Goal: Information Seeking & Learning: Learn about a topic

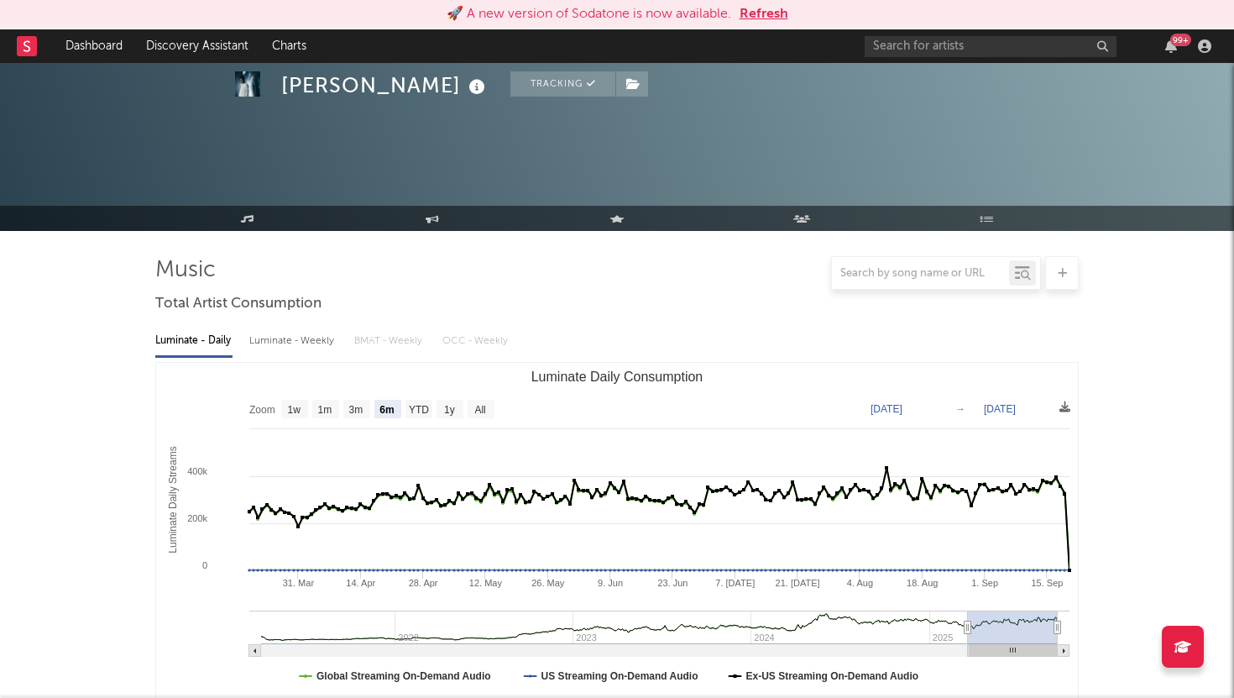
select select "6m"
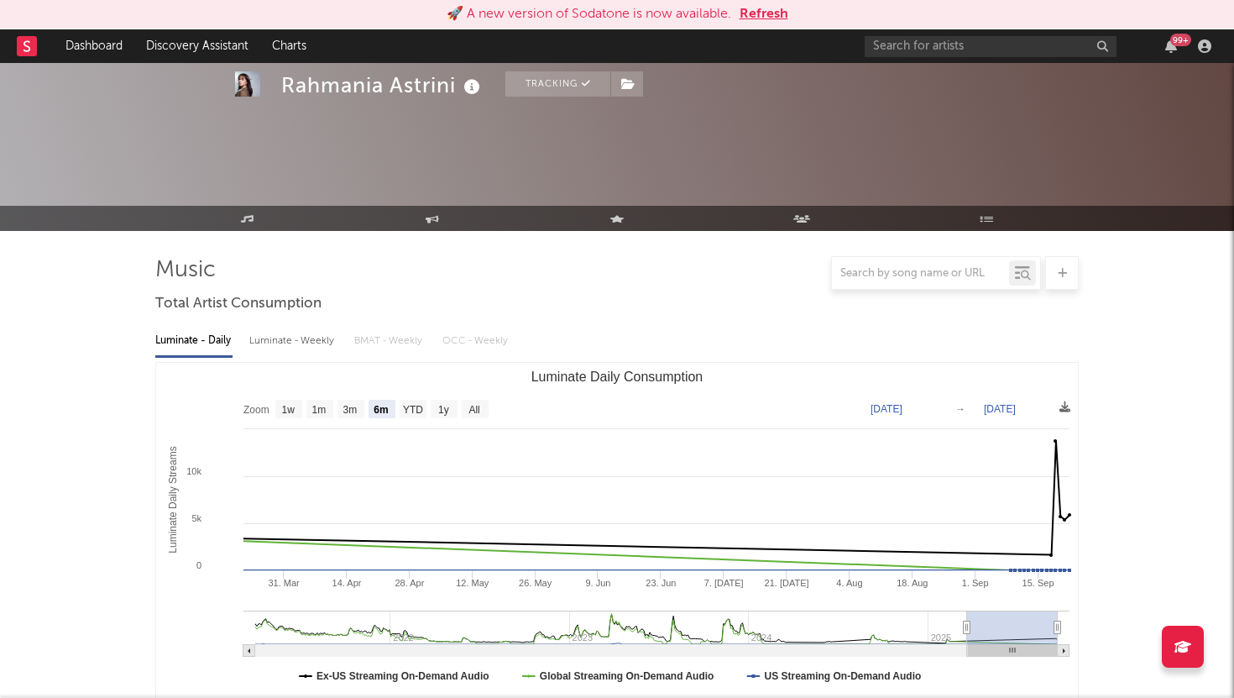
select select "6m"
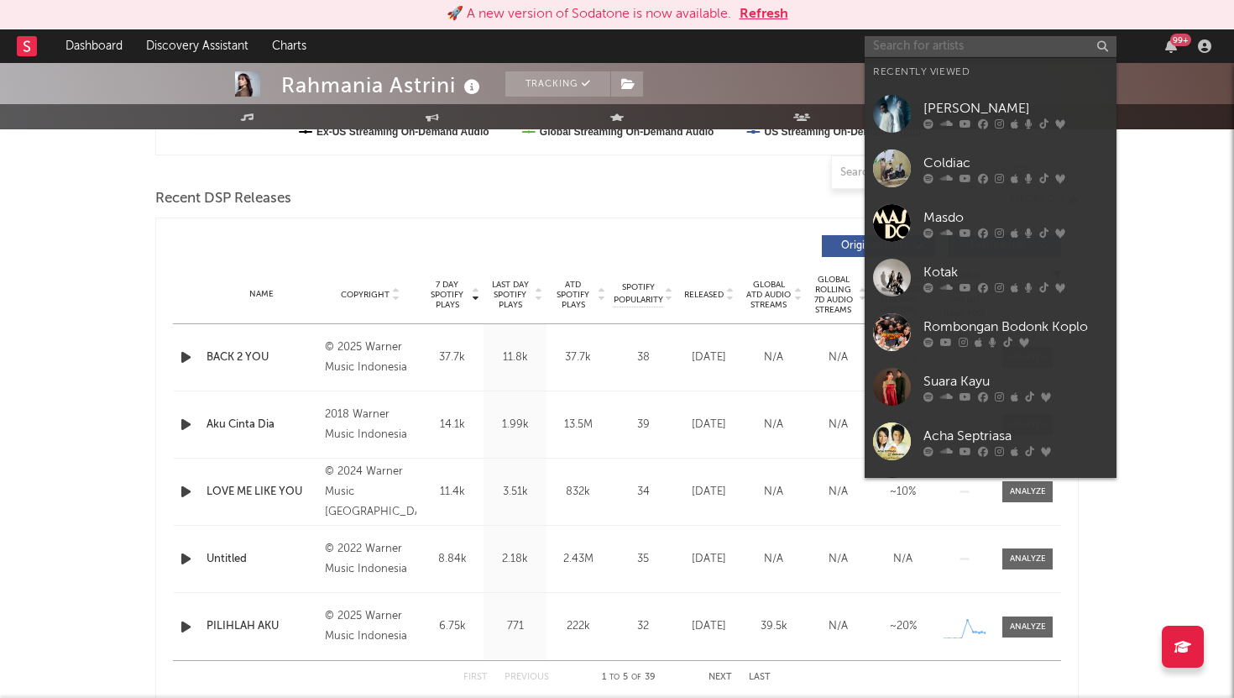
click at [951, 44] on input "text" at bounding box center [991, 46] width 252 height 21
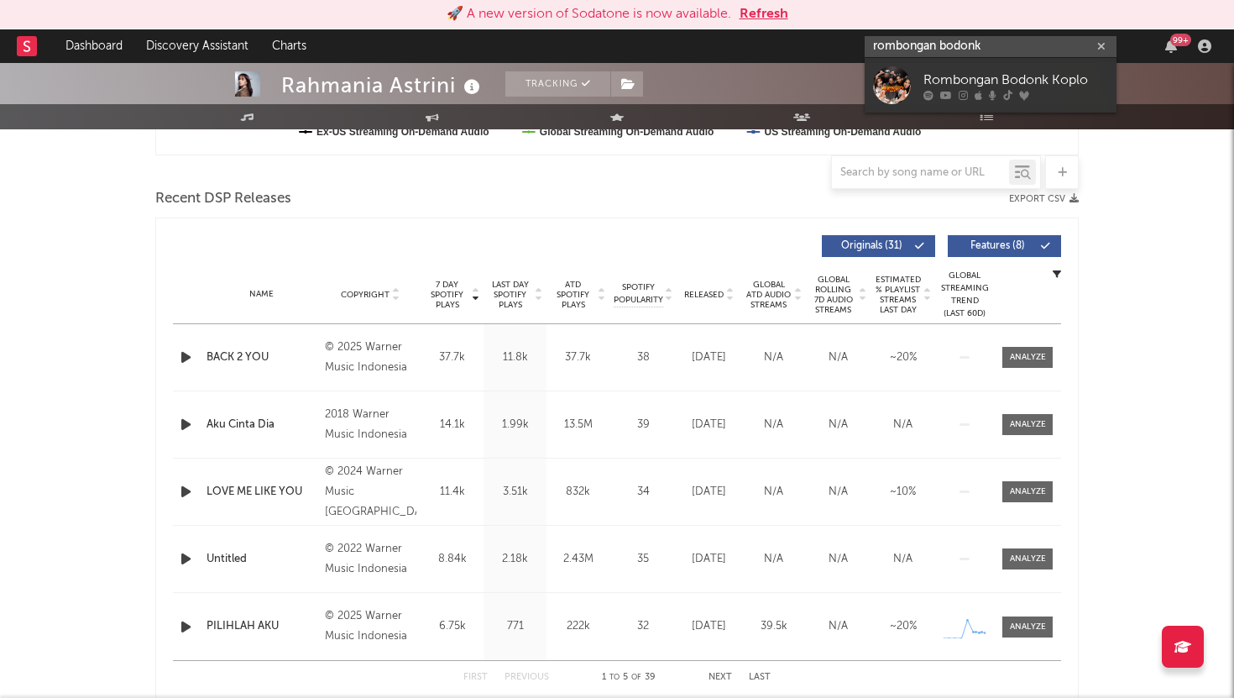
type input "rombongan bodonk"
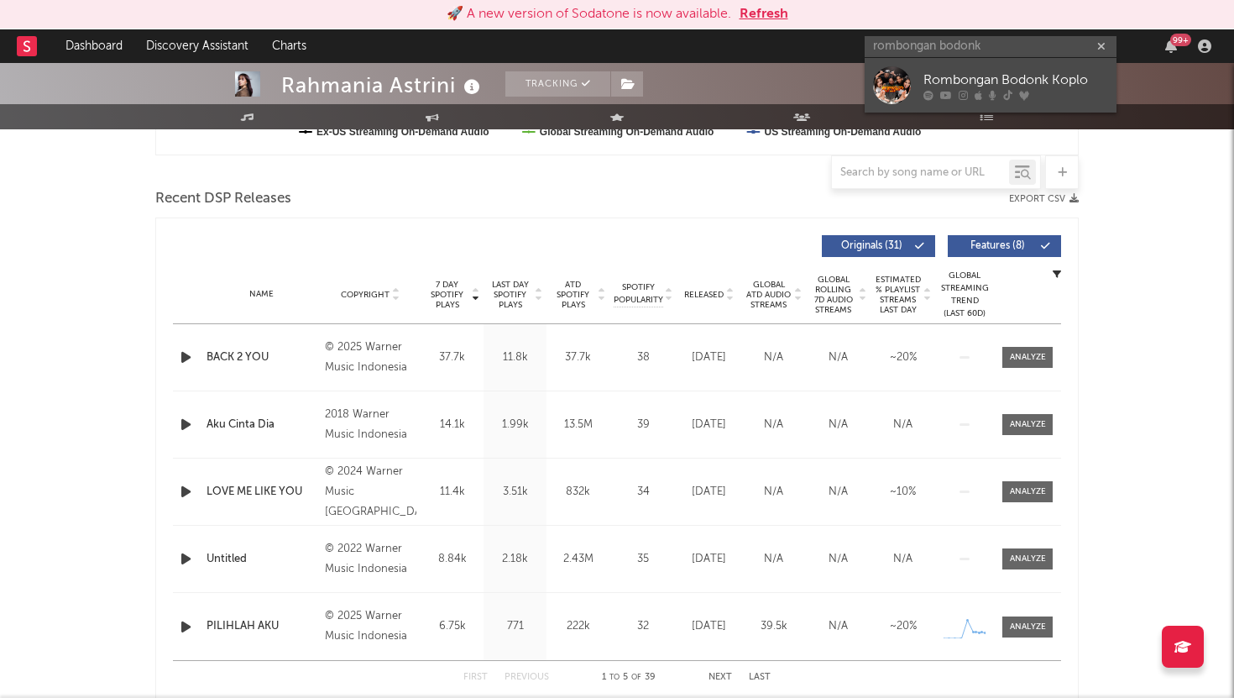
click at [961, 79] on div "Rombongan Bodonk Koplo" at bounding box center [1015, 80] width 185 height 20
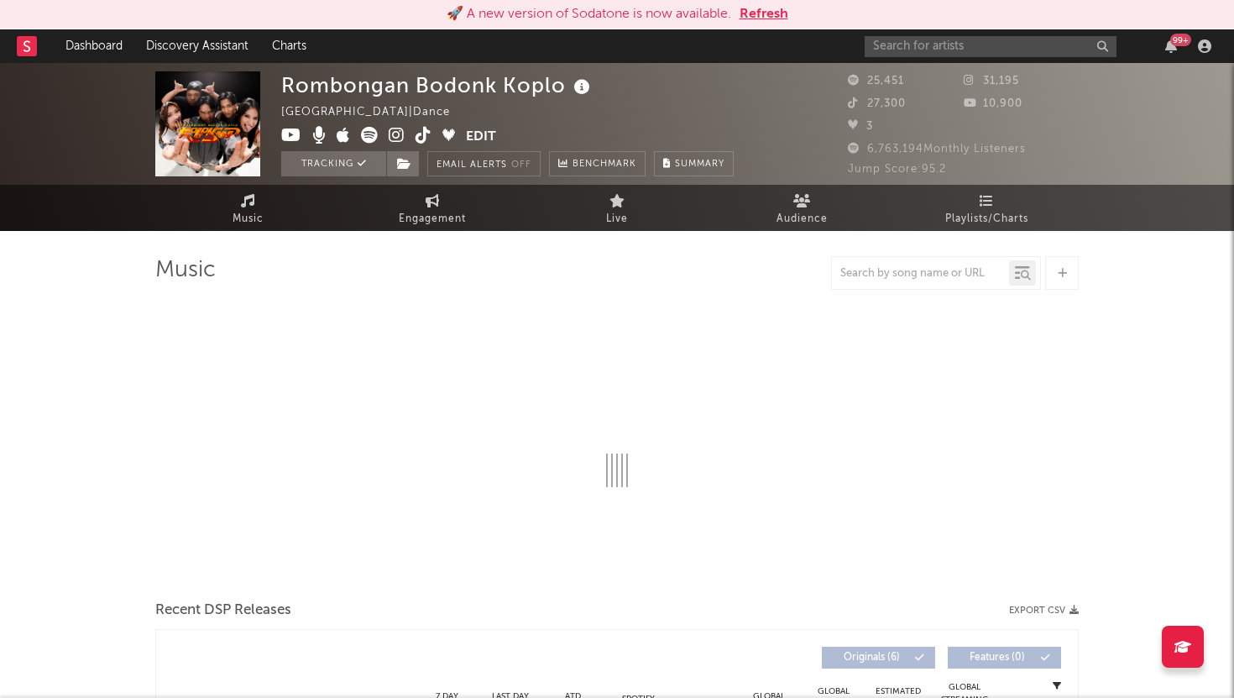
select select "1w"
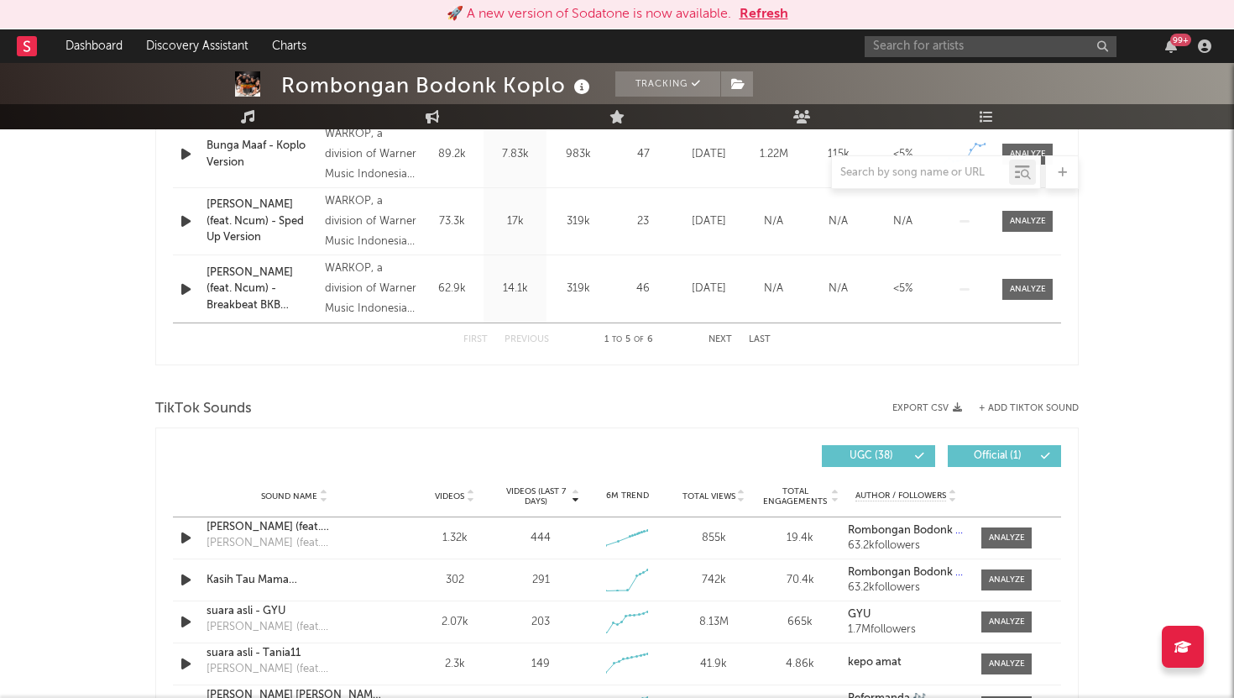
scroll to position [979, 0]
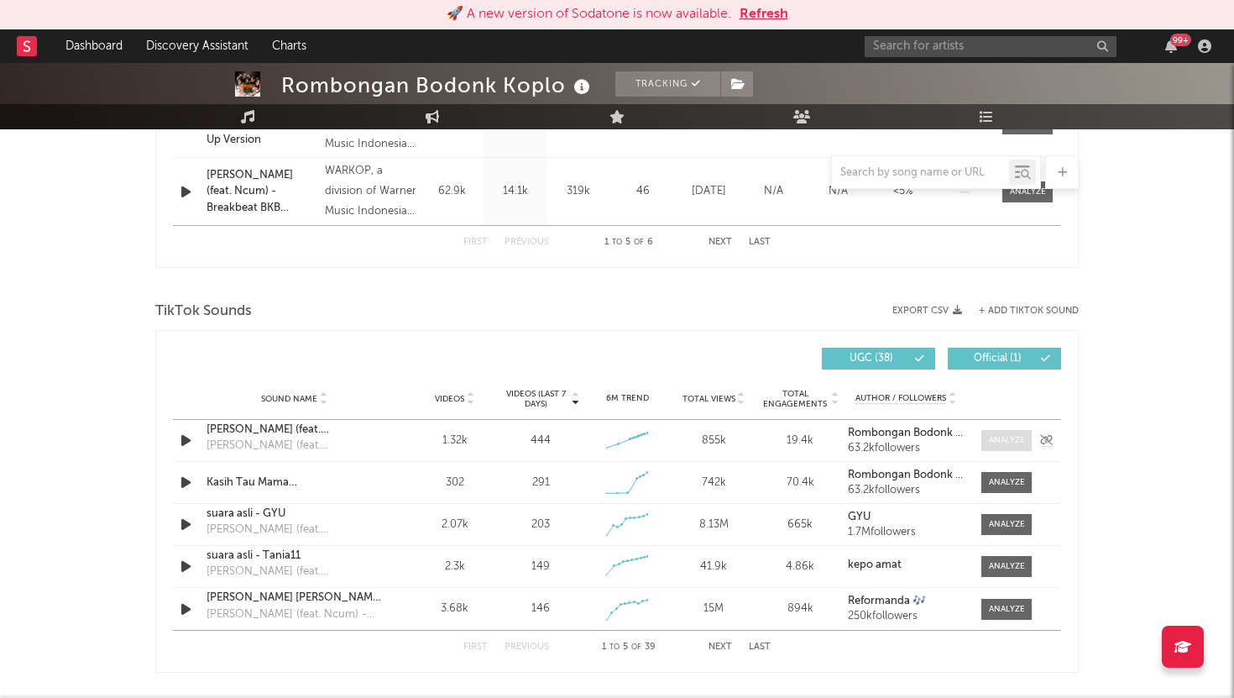
click at [1009, 447] on span at bounding box center [1006, 440] width 50 height 21
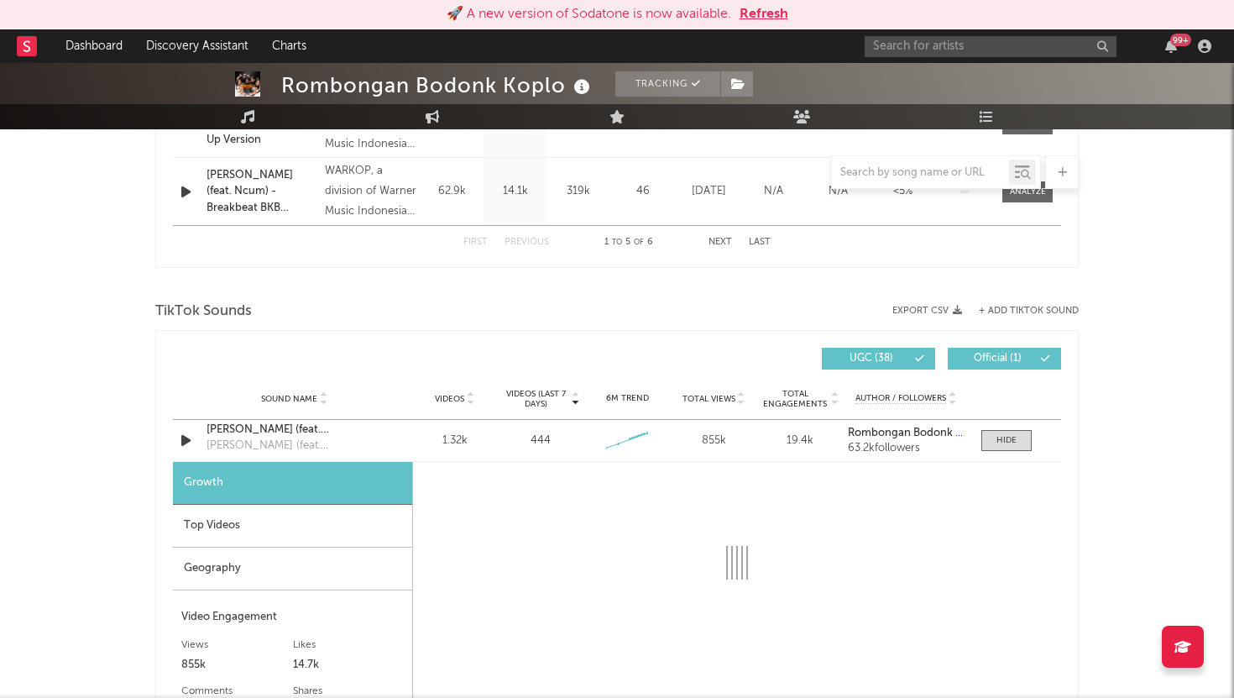
select select "1w"
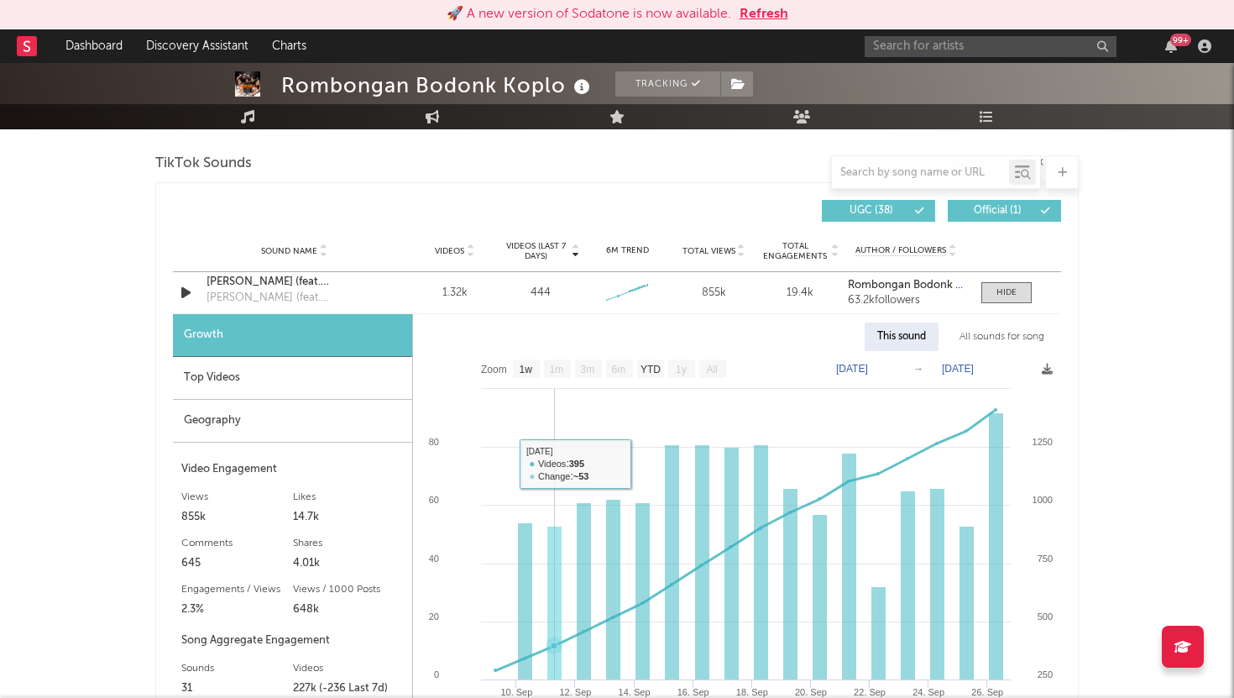
scroll to position [1117, 0]
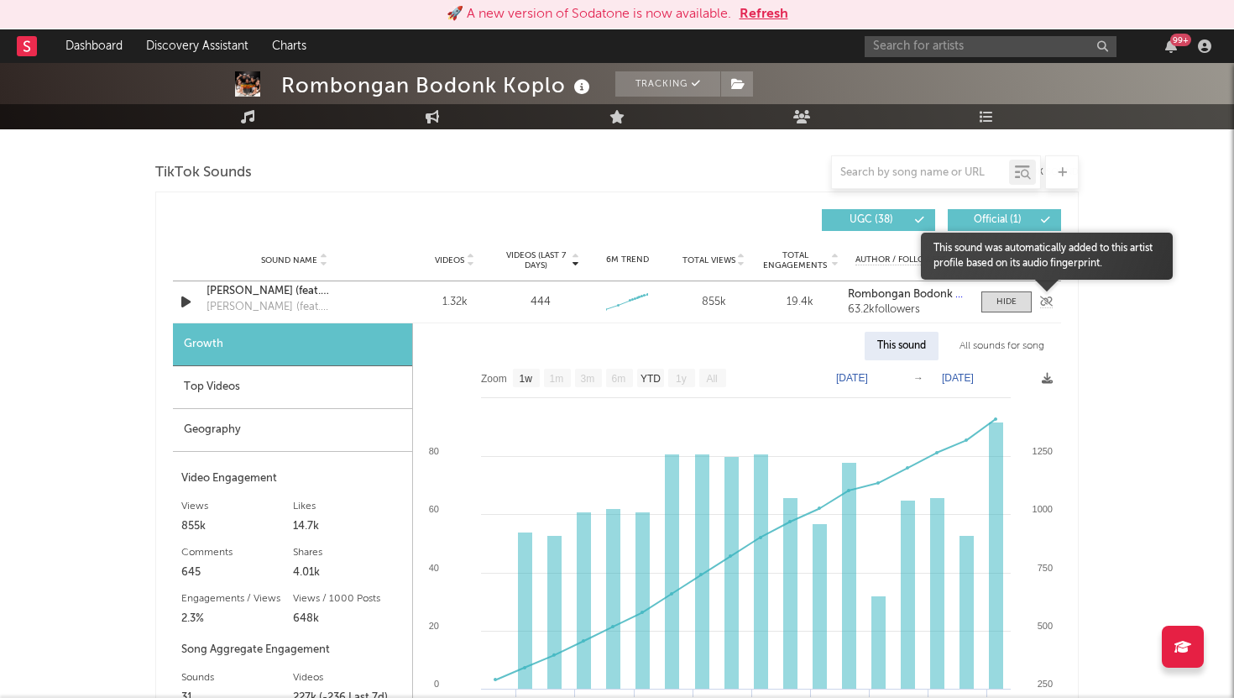
click at [1040, 304] on icon at bounding box center [1046, 301] width 13 height 10
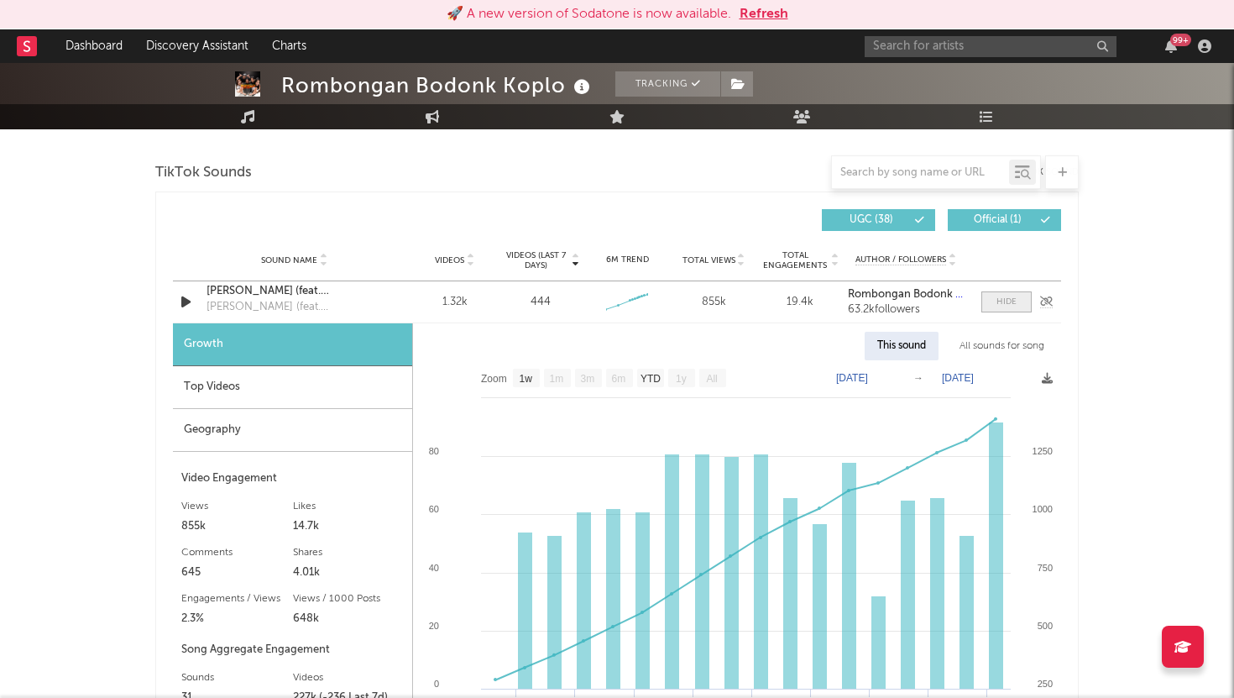
click at [1017, 308] on span at bounding box center [1006, 301] width 50 height 21
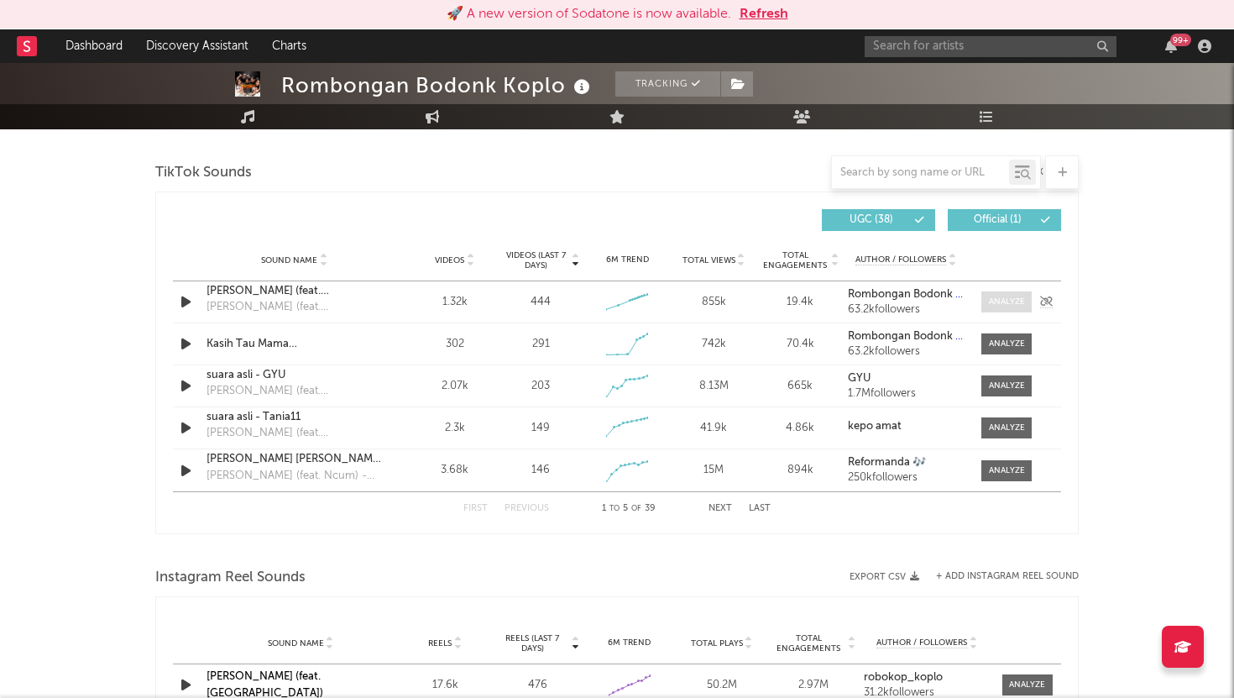
click at [1011, 306] on div at bounding box center [1007, 301] width 36 height 13
select select "1w"
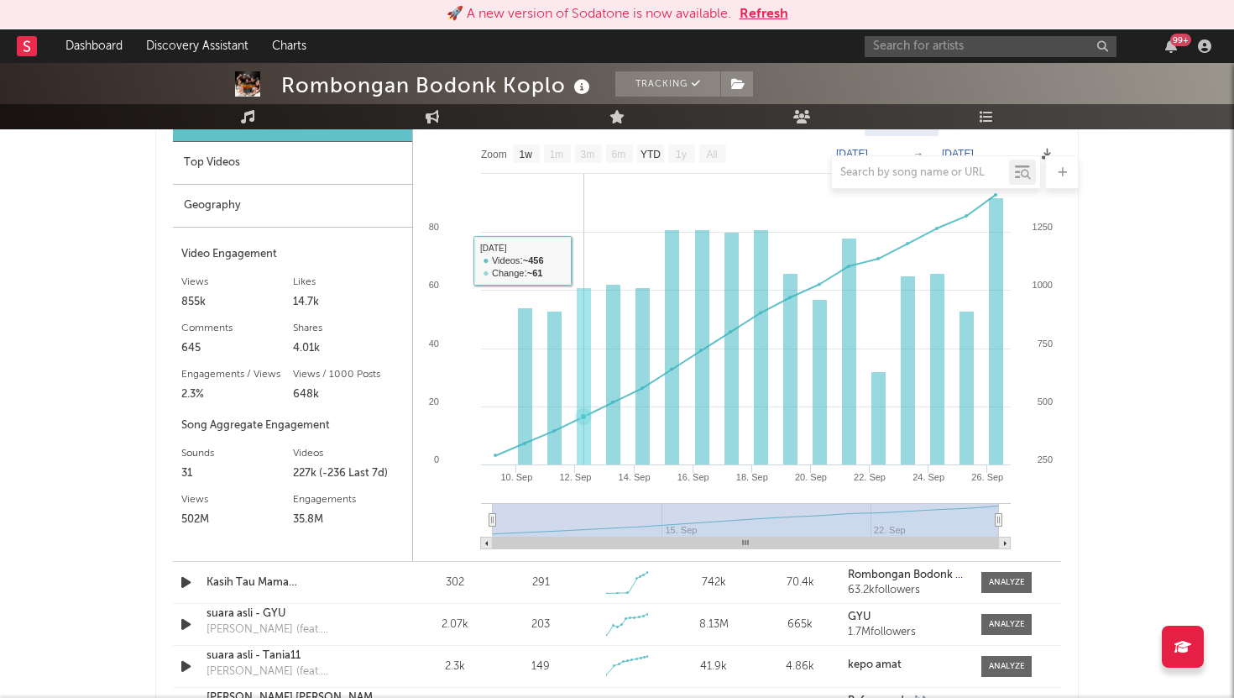
scroll to position [1329, 0]
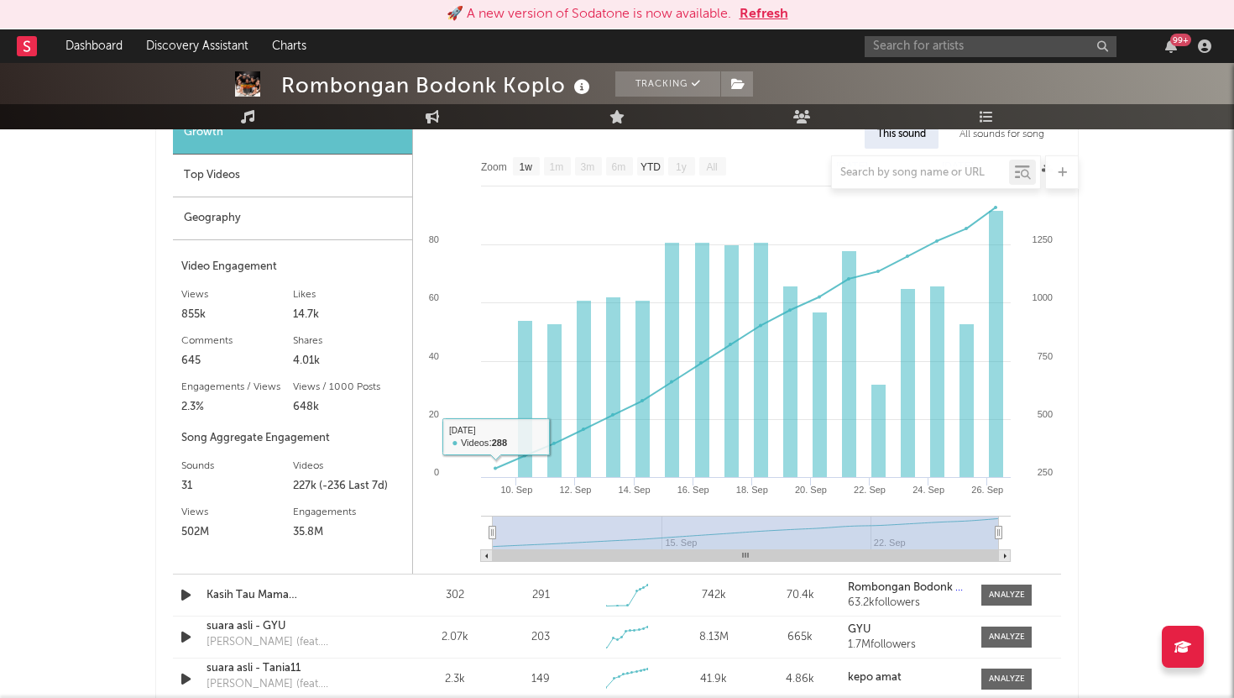
click at [280, 191] on div "Top Videos" at bounding box center [292, 175] width 239 height 43
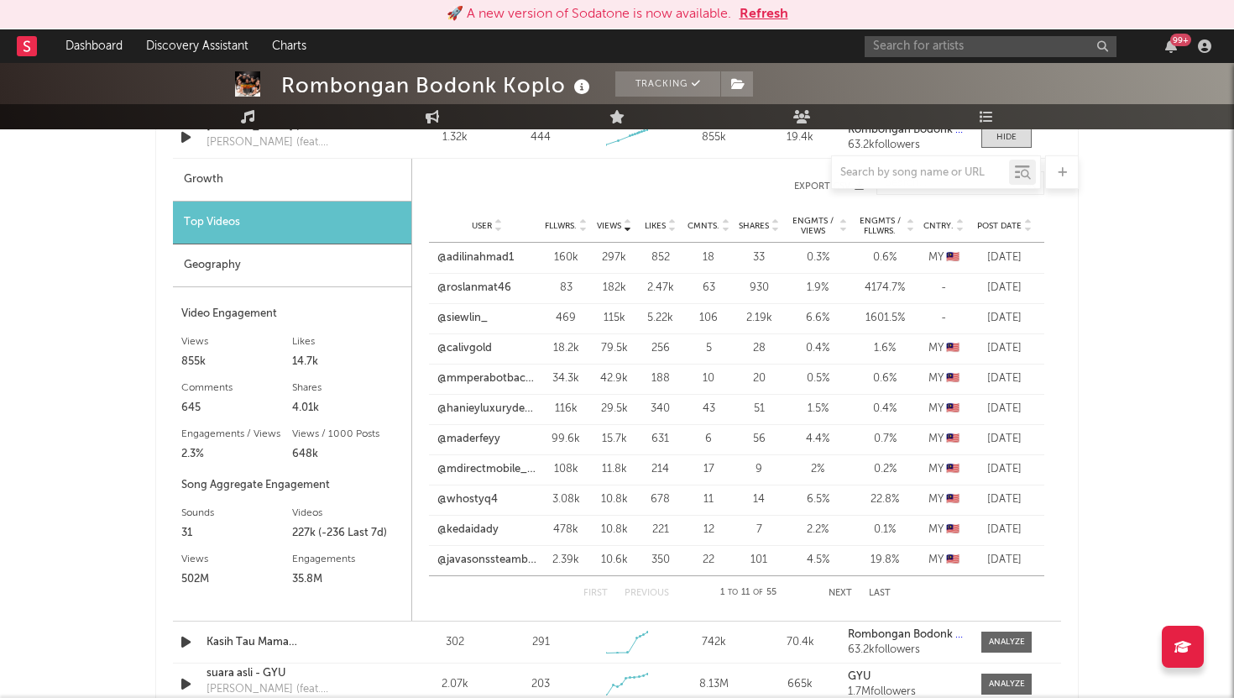
scroll to position [1281, 0]
click at [348, 257] on div "Geography" at bounding box center [292, 266] width 238 height 43
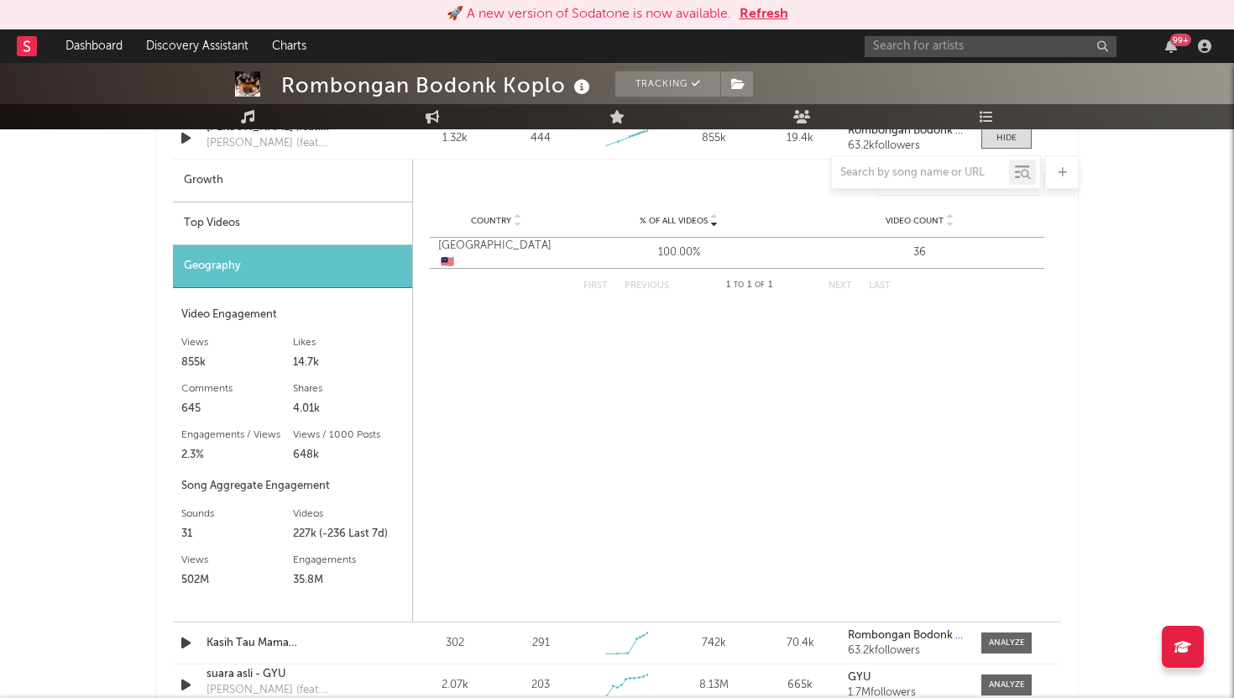
click at [341, 182] on div at bounding box center [616, 172] width 923 height 34
click at [222, 194] on div "Growth" at bounding box center [292, 181] width 239 height 43
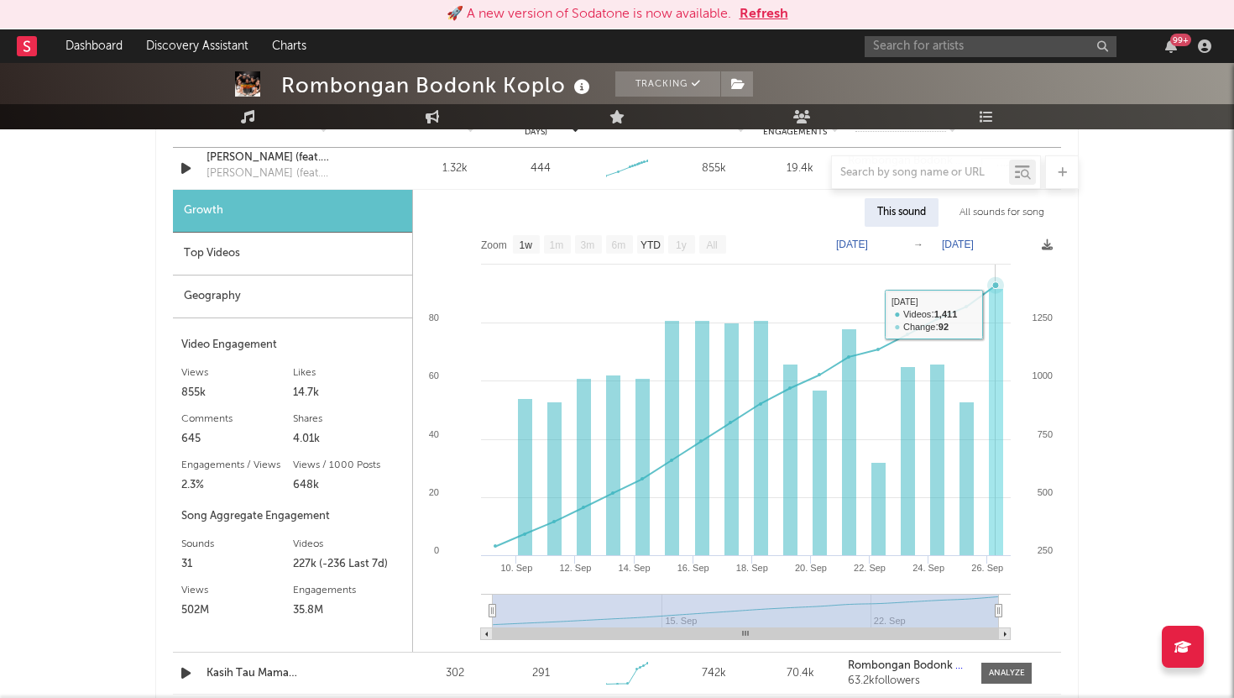
scroll to position [1249, 0]
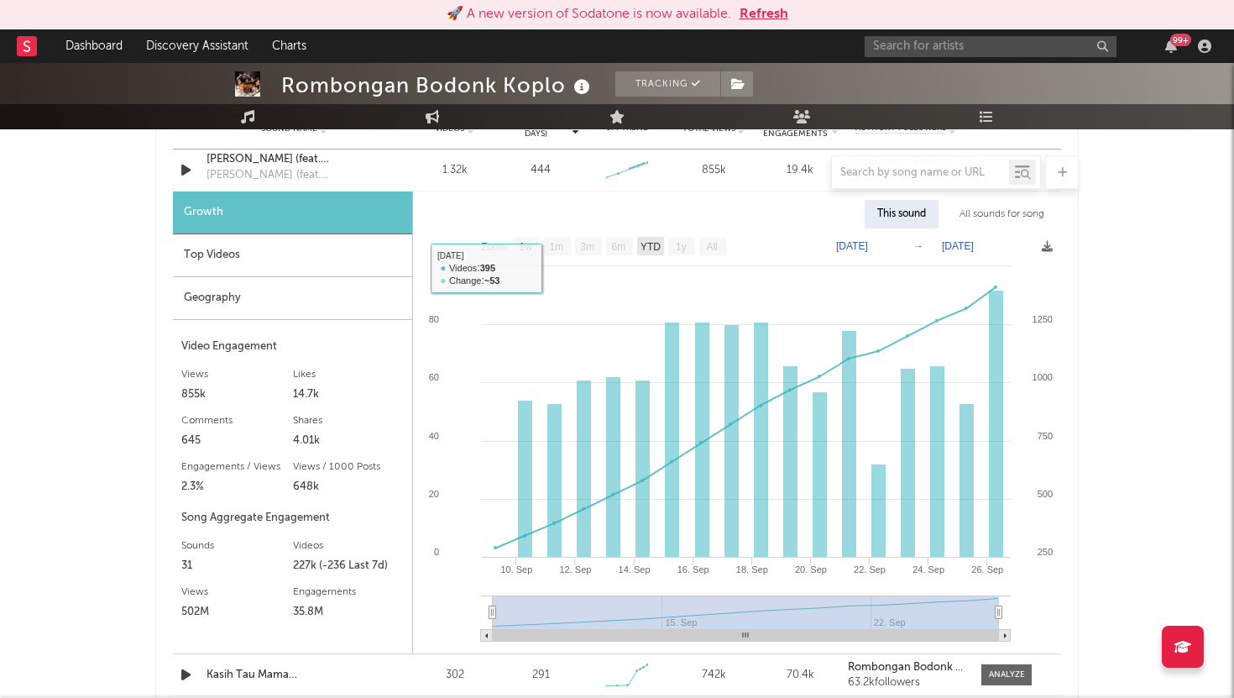
click at [652, 252] on rect at bounding box center [650, 246] width 27 height 18
click at [651, 246] on text "YTD" at bounding box center [650, 247] width 20 height 12
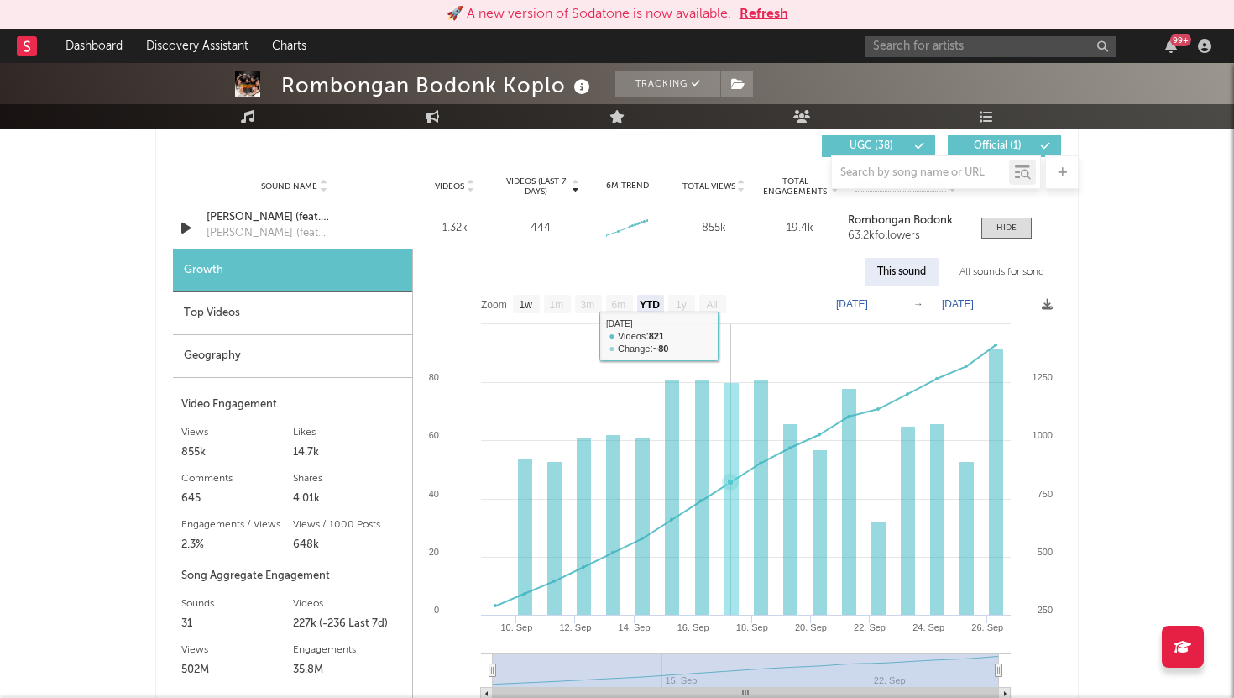
scroll to position [1169, 0]
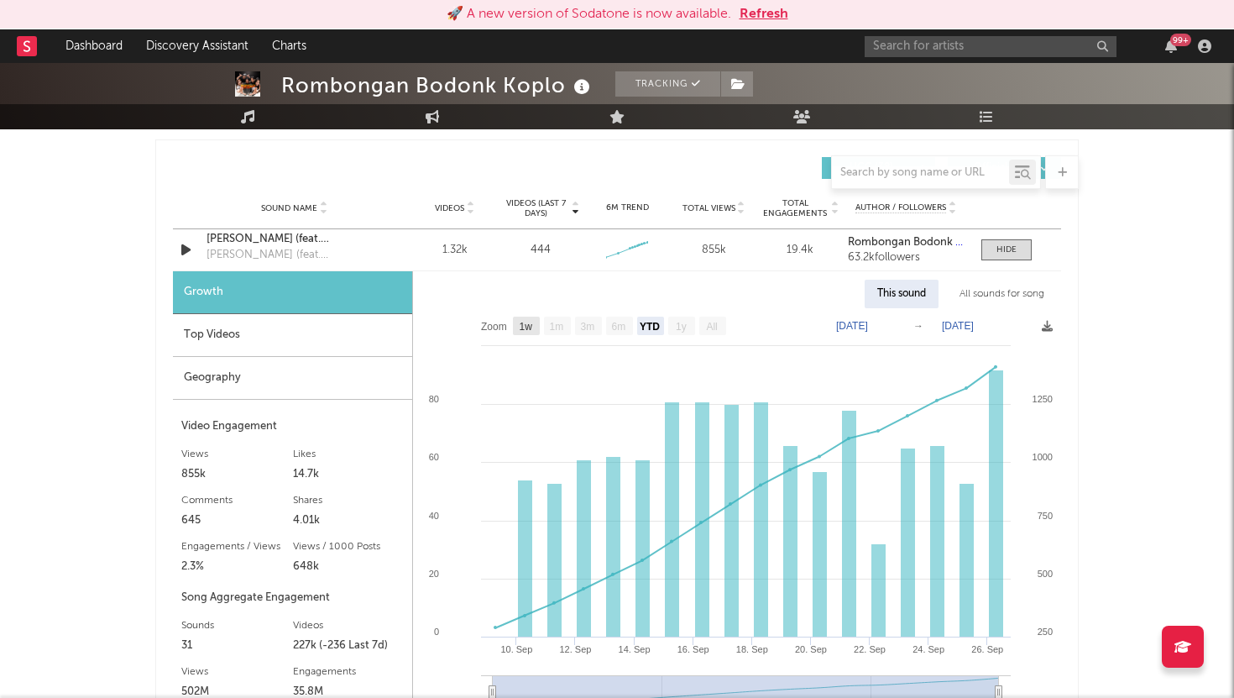
click at [524, 330] on text "1w" at bounding box center [526, 327] width 13 height 12
select select "1w"
type input "[DATE]"
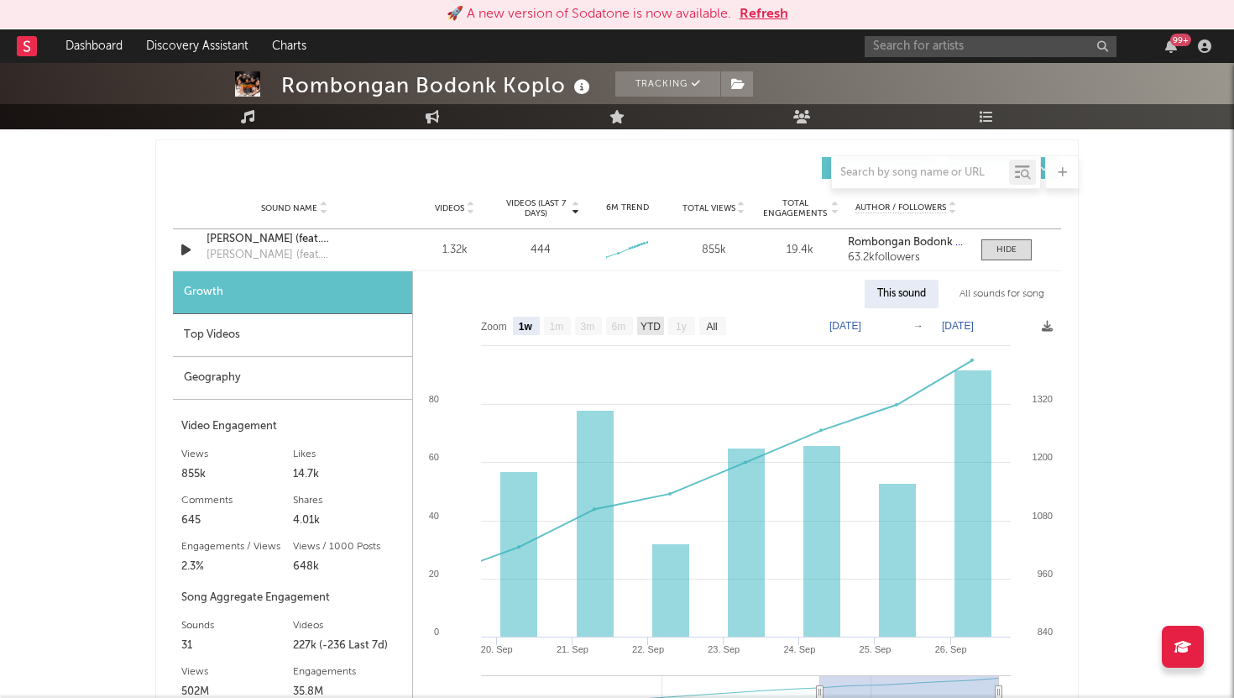
click at [656, 328] on text "YTD" at bounding box center [651, 327] width 20 height 12
select select "YTD"
type input "[DATE]"
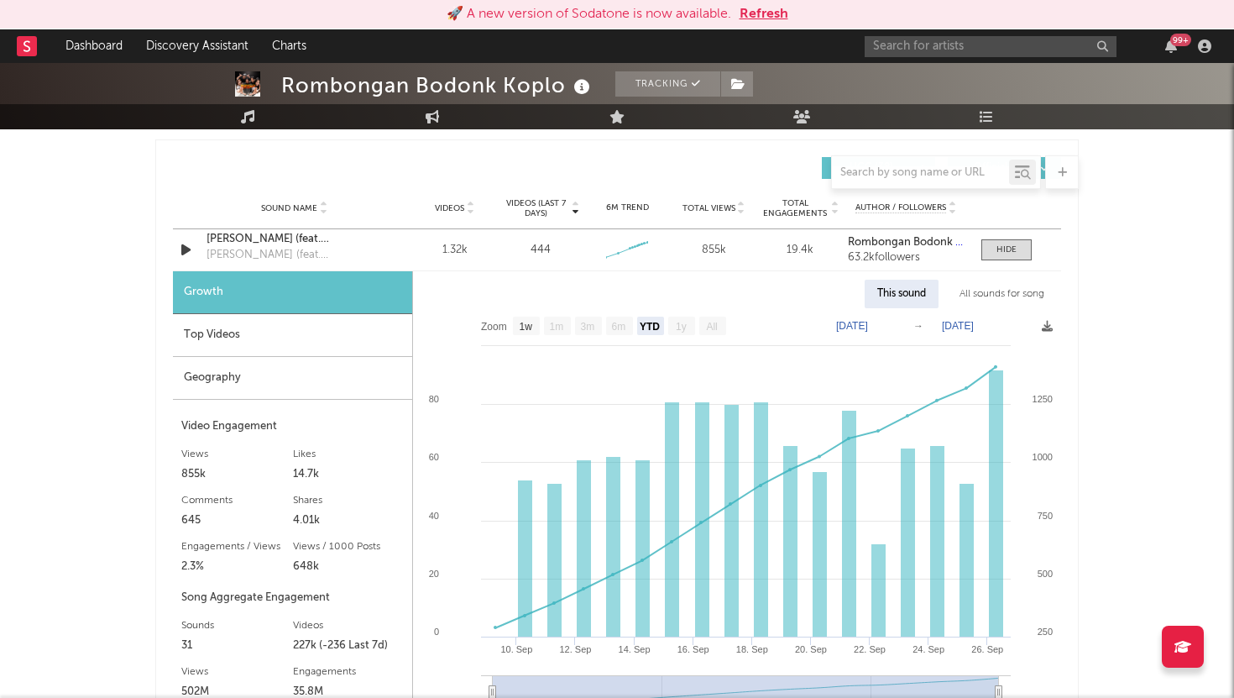
click at [635, 328] on rect at bounding box center [737, 520] width 648 height 425
click at [643, 328] on text "YTD" at bounding box center [650, 327] width 20 height 12
click at [641, 352] on rect at bounding box center [737, 520] width 648 height 425
click at [547, 335] on rect at bounding box center [737, 520] width 648 height 425
click at [520, 328] on text "1w" at bounding box center [526, 327] width 13 height 12
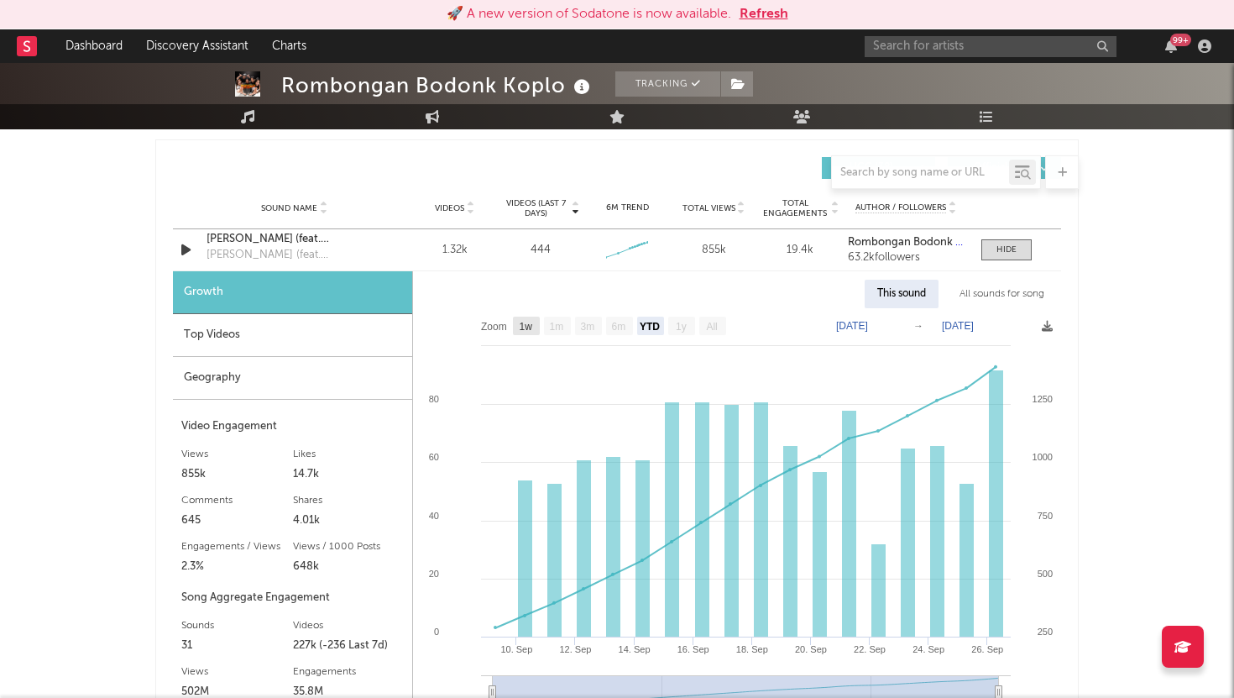
select select "1w"
type input "[DATE]"
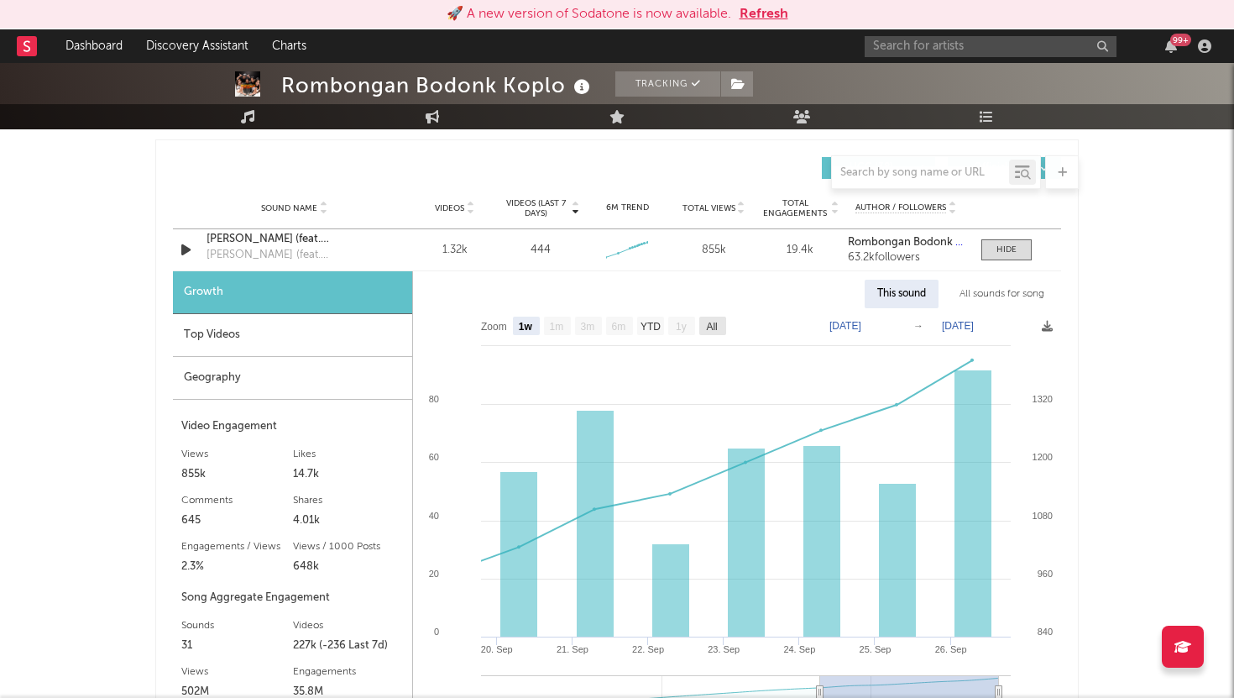
click at [715, 327] on text "All" at bounding box center [711, 327] width 11 height 12
select select "All"
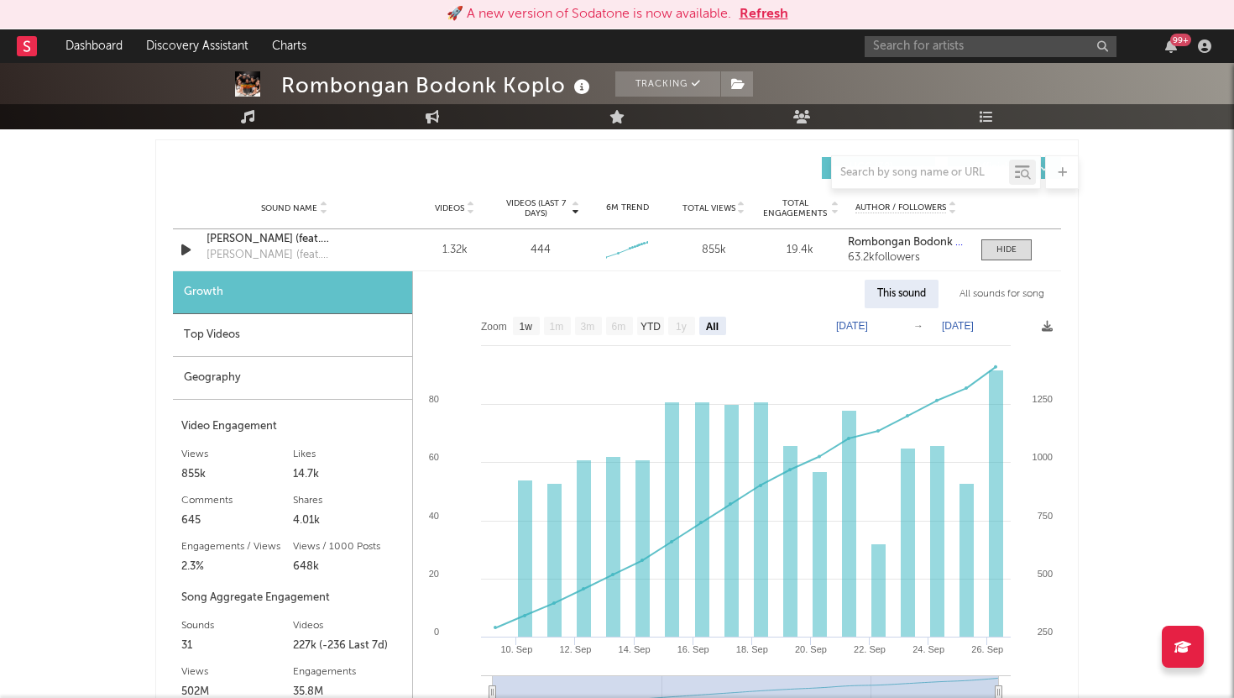
click at [868, 331] on text "[DATE]" at bounding box center [852, 326] width 32 height 12
type input "[DATE]"
click at [851, 326] on input "[DATE]" at bounding box center [860, 325] width 78 height 17
click at [855, 328] on input "[DATE]" at bounding box center [860, 325] width 78 height 17
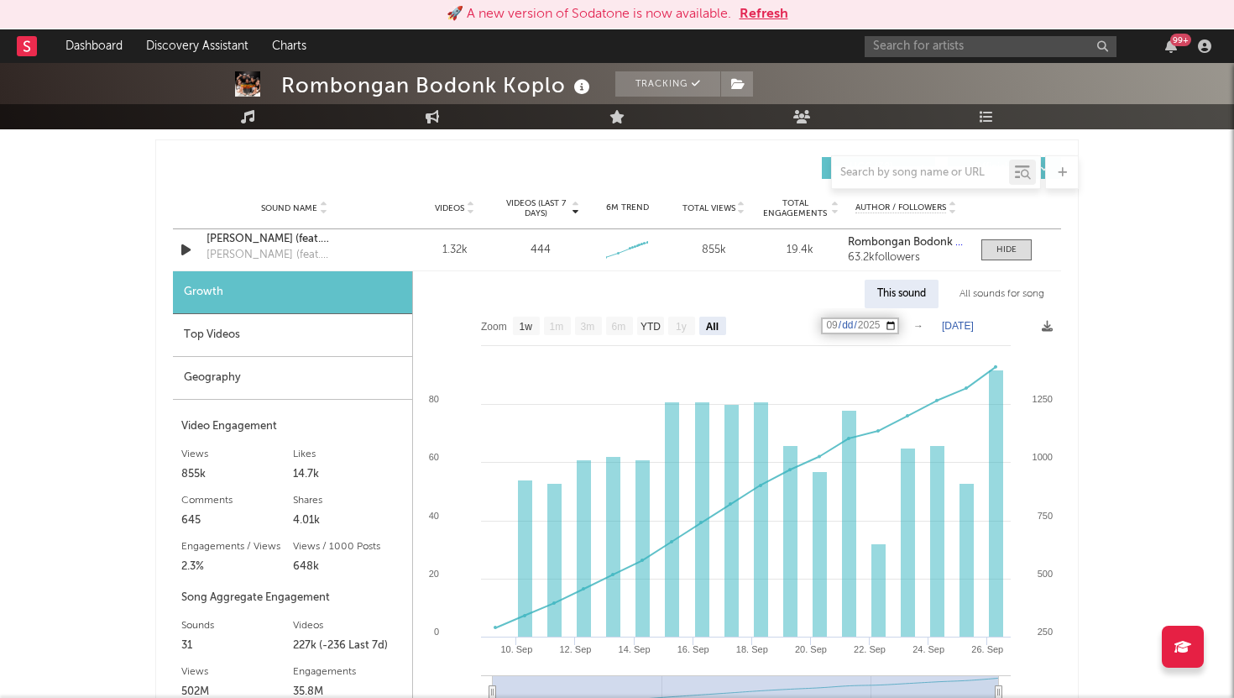
click at [855, 328] on input "[DATE]" at bounding box center [860, 325] width 78 height 17
click at [860, 325] on input "[DATE]" at bounding box center [860, 325] width 78 height 17
click at [899, 327] on input "[DATE]" at bounding box center [860, 325] width 78 height 17
type input "[DATE]"
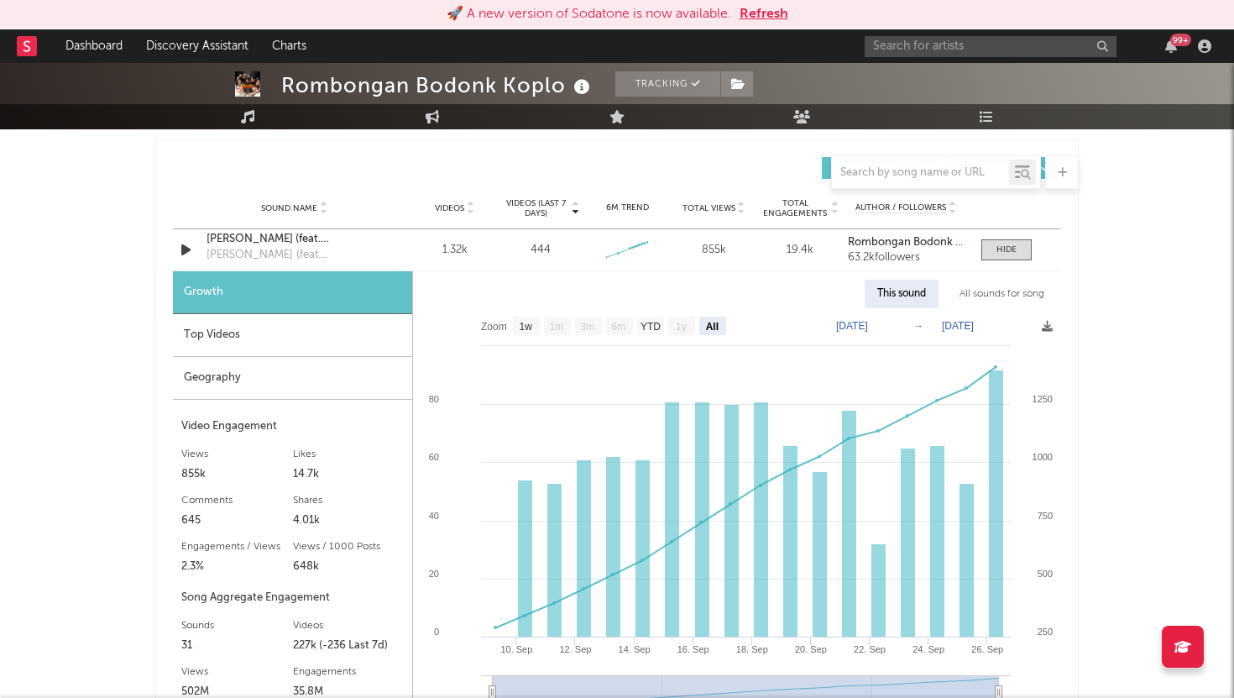
click at [1137, 399] on div "Rombongan Bodonk Koplo Tracking [GEOGRAPHIC_DATA] | Dance Edit Tracking Email A…" at bounding box center [617, 393] width 1234 height 2999
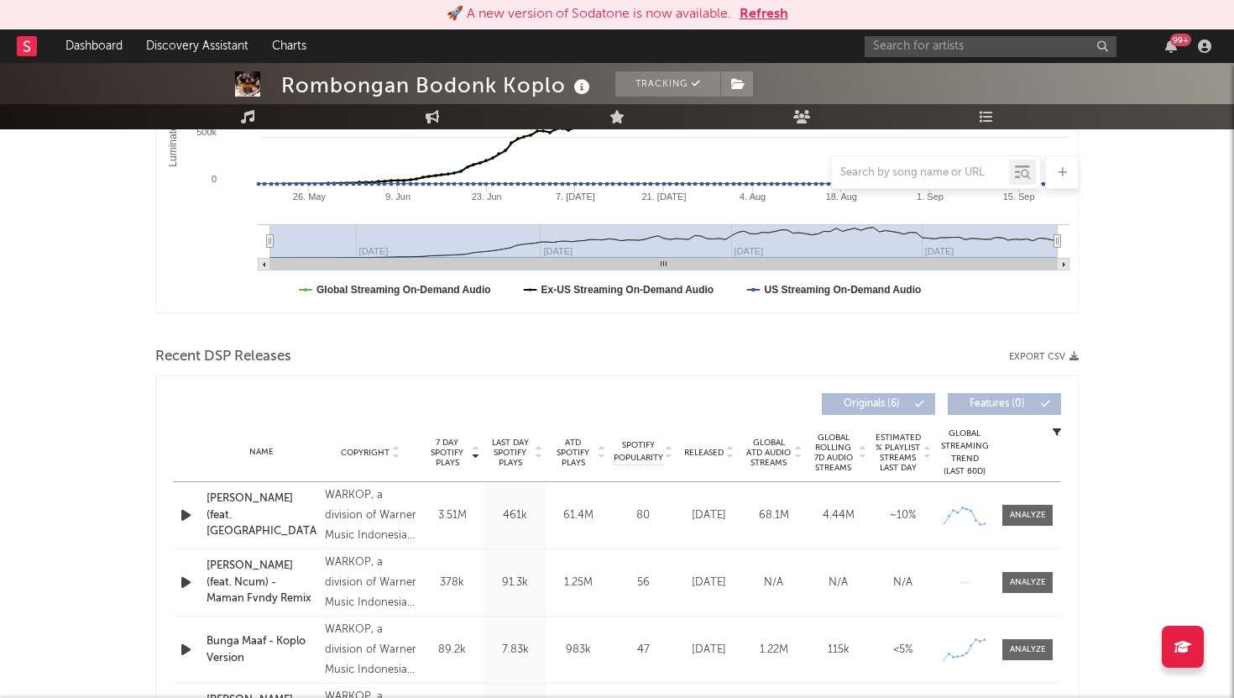
scroll to position [370, 0]
